Goal: Transaction & Acquisition: Purchase product/service

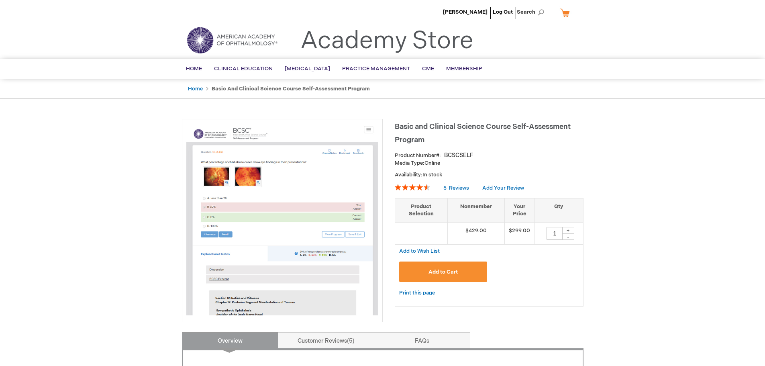
click at [437, 272] on span "Add to Cart" at bounding box center [443, 272] width 29 height 6
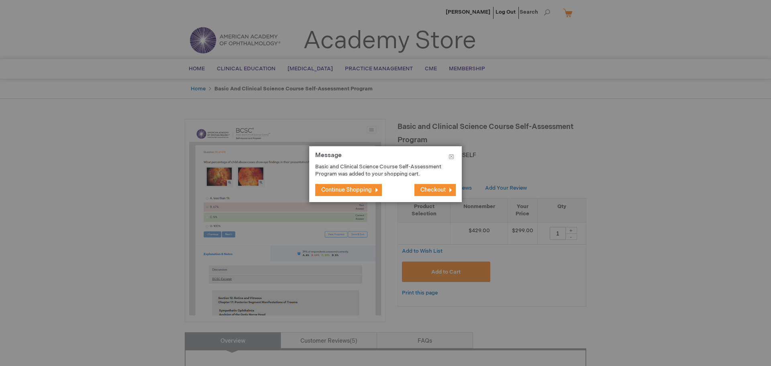
click at [430, 188] on span "Checkout" at bounding box center [433, 189] width 25 height 7
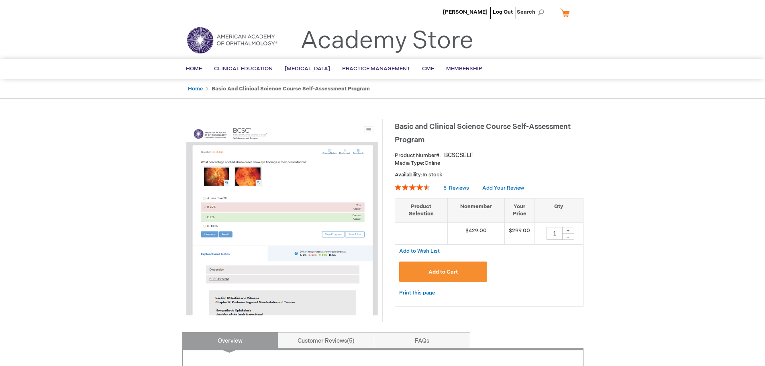
click at [453, 271] on span "Add to Cart" at bounding box center [443, 272] width 29 height 6
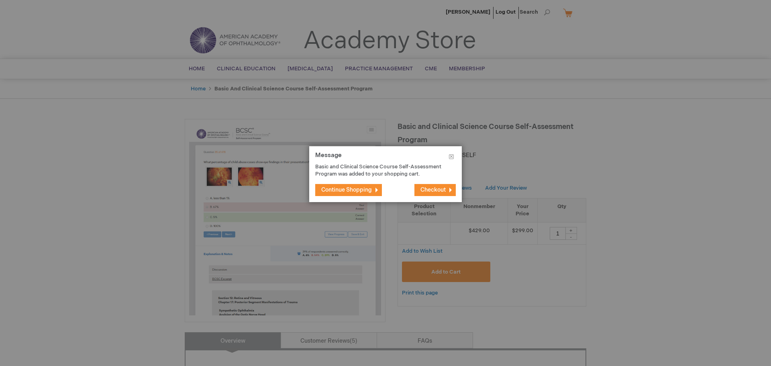
click at [357, 190] on span "Continue Shopping" at bounding box center [346, 189] width 51 height 7
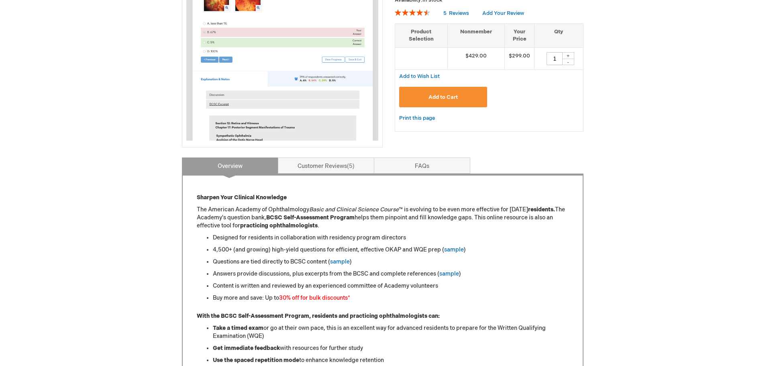
scroll to position [90, 0]
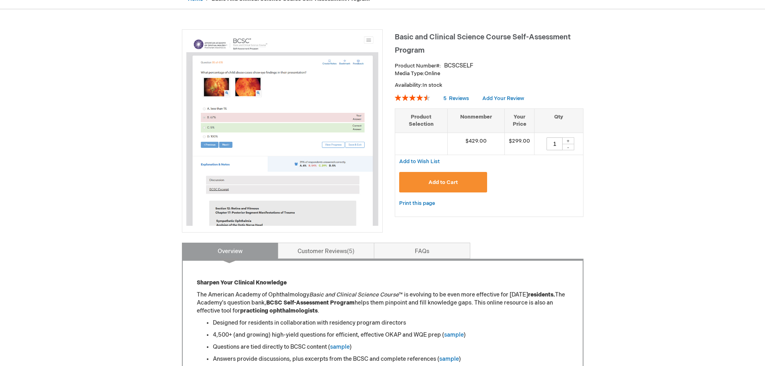
click at [449, 180] on span "Add to Cart" at bounding box center [443, 182] width 29 height 6
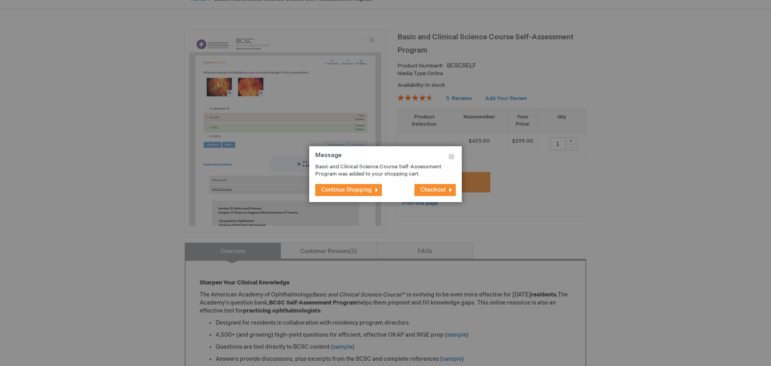
click at [368, 187] on span "Continue Shopping" at bounding box center [346, 189] width 51 height 7
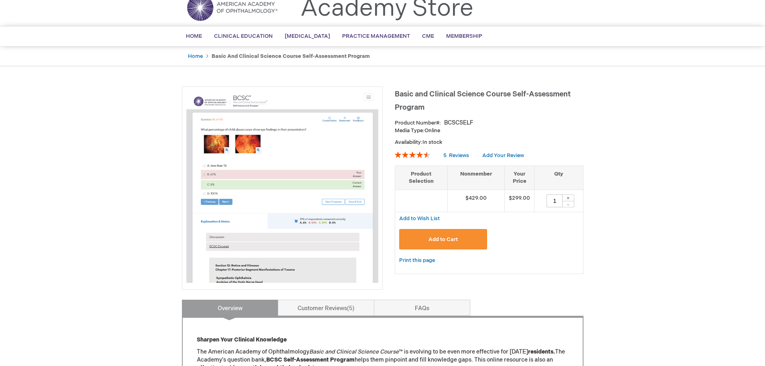
scroll to position [0, 0]
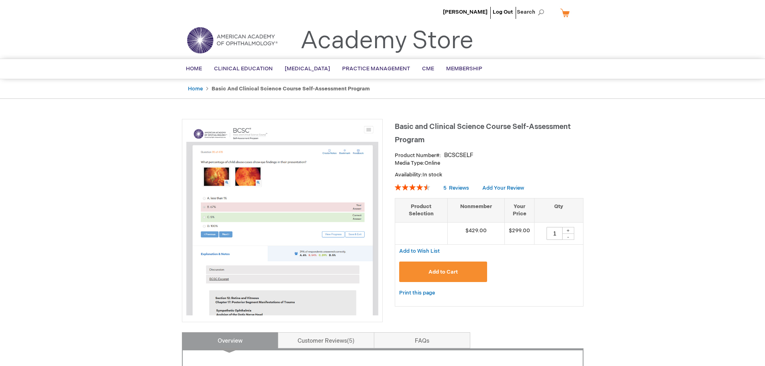
click at [566, 16] on link "My Cart" at bounding box center [568, 13] width 19 height 14
click at [572, 26] on button "Close" at bounding box center [572, 27] width 12 height 10
click at [449, 267] on button "Add to Cart" at bounding box center [443, 272] width 88 height 20
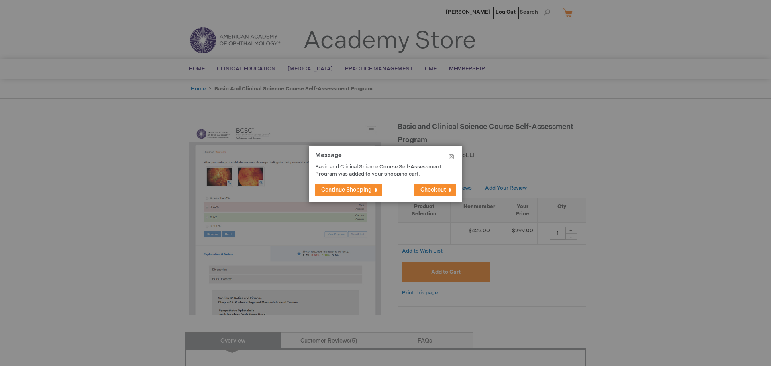
click at [377, 192] on button "Continue Shopping" at bounding box center [348, 190] width 67 height 12
